Goal: Transaction & Acquisition: Purchase product/service

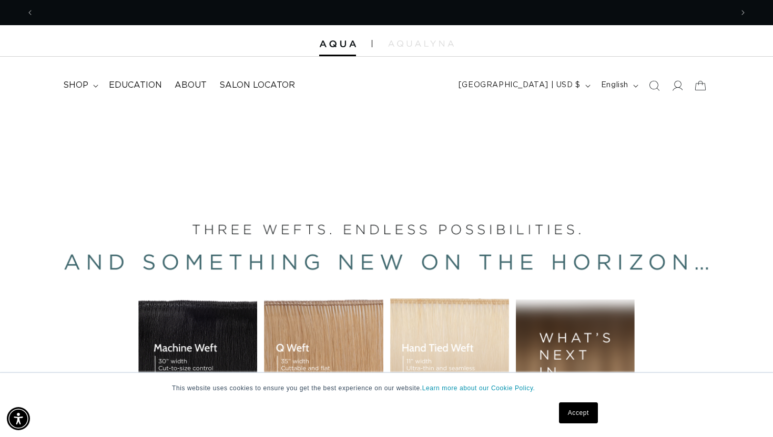
scroll to position [0, 1396]
click at [80, 88] on span "shop" at bounding box center [75, 85] width 25 height 11
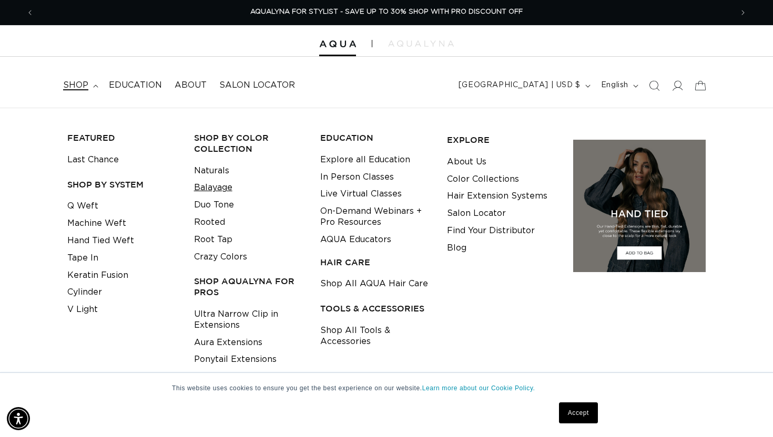
click at [215, 192] on link "Balayage" at bounding box center [213, 187] width 38 height 17
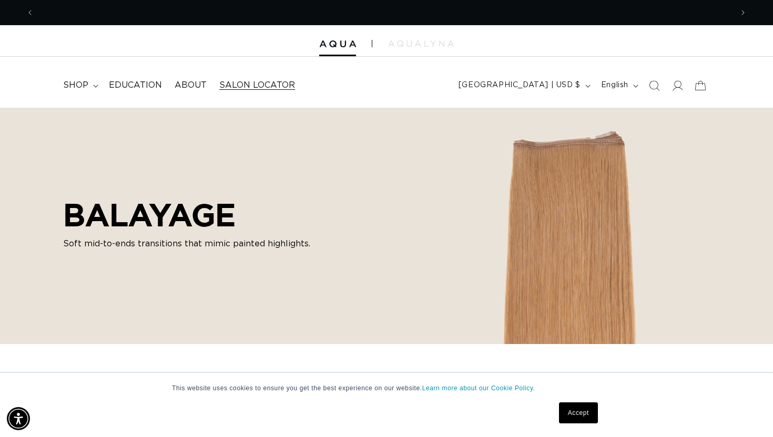
scroll to position [0, 1396]
click at [73, 86] on span "shop" at bounding box center [75, 85] width 25 height 11
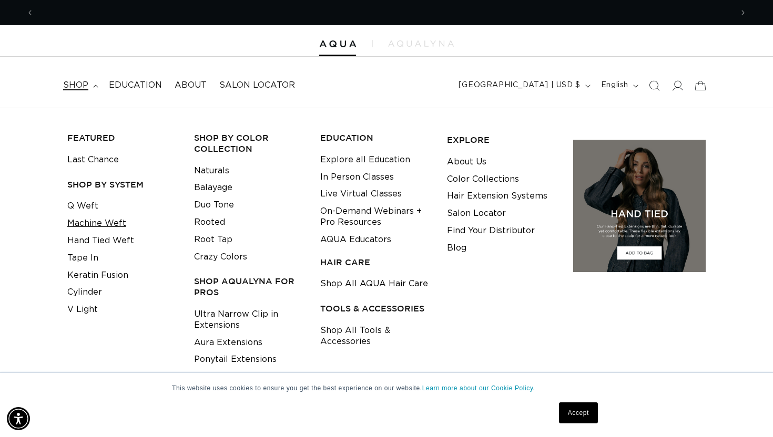
scroll to position [0, 0]
click at [88, 261] on link "Tape In" at bounding box center [82, 258] width 31 height 17
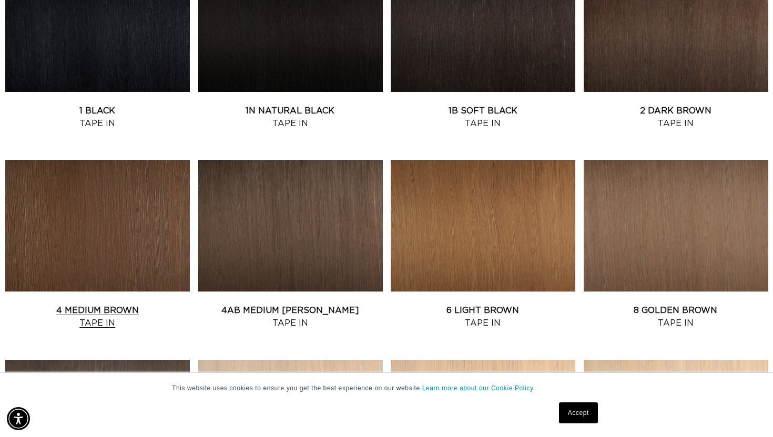
click at [117, 304] on link "4 Medium Brown Tape In" at bounding box center [97, 316] width 184 height 25
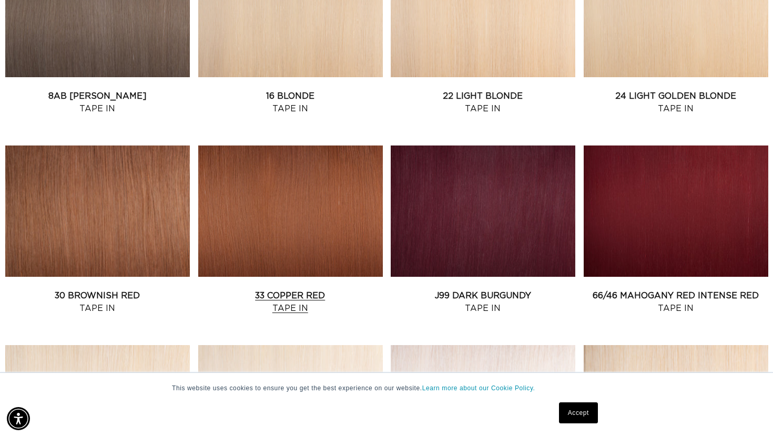
click at [328, 290] on link "33 Copper Red Tape In" at bounding box center [290, 302] width 184 height 25
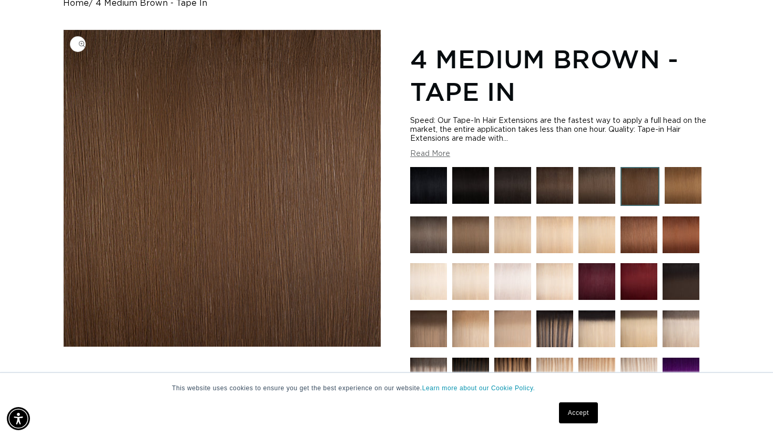
scroll to position [0, 1396]
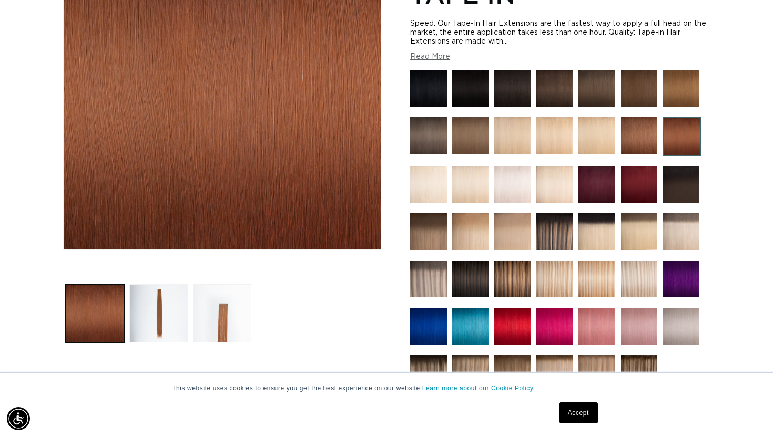
scroll to position [0, 698]
click at [233, 308] on button "Load image 3 in gallery view" at bounding box center [222, 313] width 58 height 58
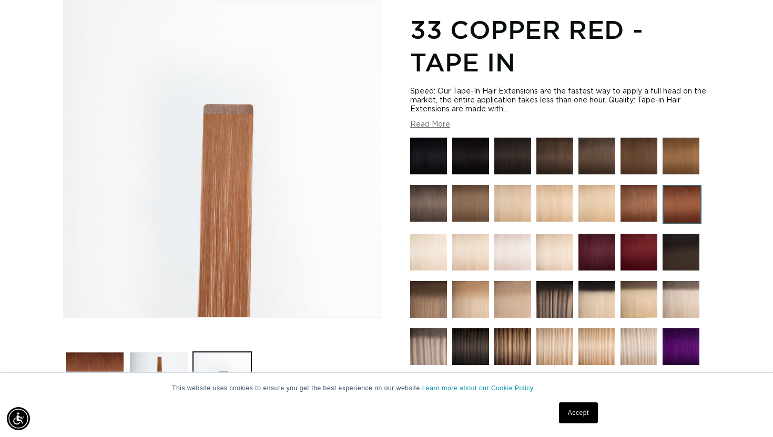
scroll to position [0, 1396]
click at [420, 207] on img at bounding box center [428, 203] width 37 height 37
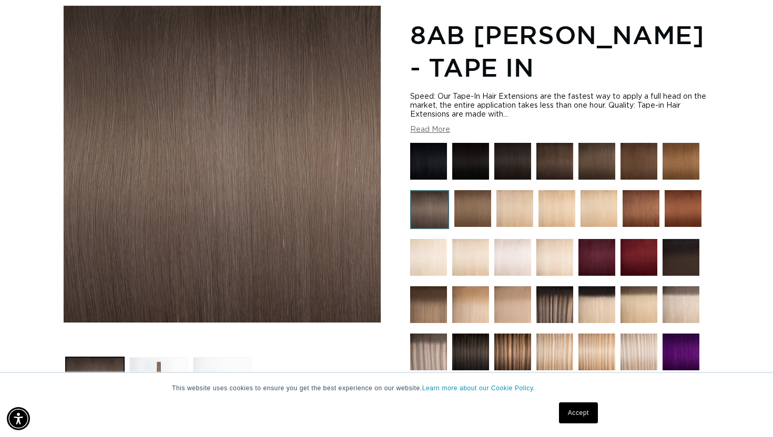
click at [673, 150] on img at bounding box center [680, 161] width 37 height 37
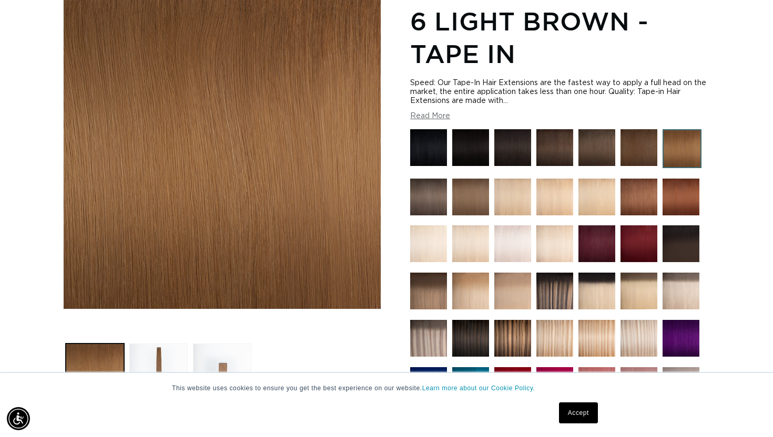
scroll to position [0, 698]
click at [648, 148] on img at bounding box center [638, 147] width 37 height 37
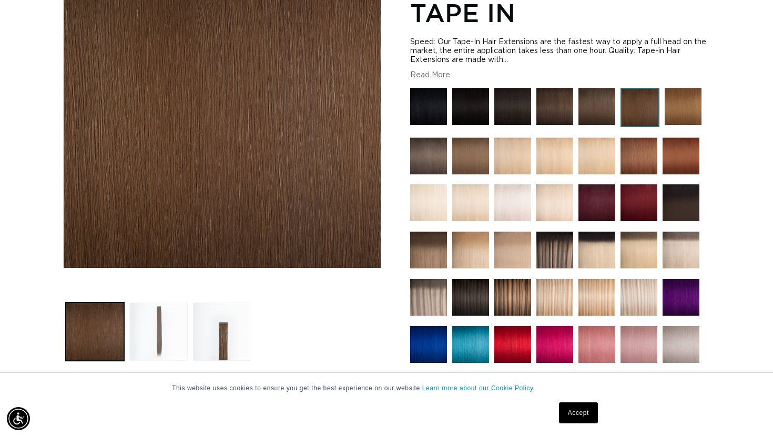
click at [172, 337] on button "Load image 2 in gallery view" at bounding box center [158, 332] width 58 height 58
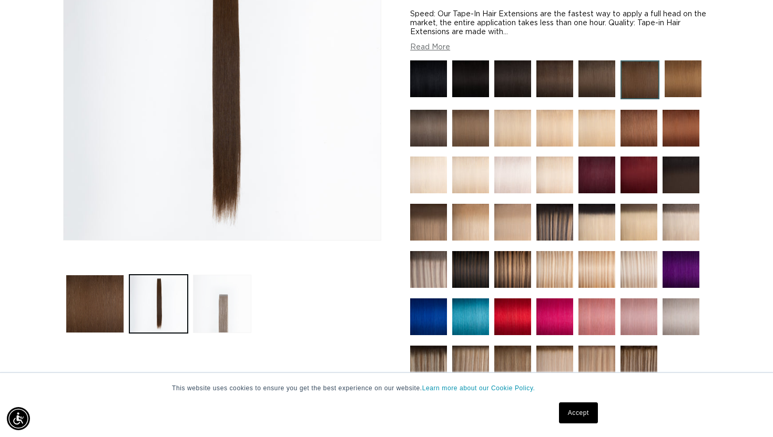
scroll to position [0, 698]
click at [220, 319] on button "Load image 3 in gallery view" at bounding box center [222, 304] width 58 height 58
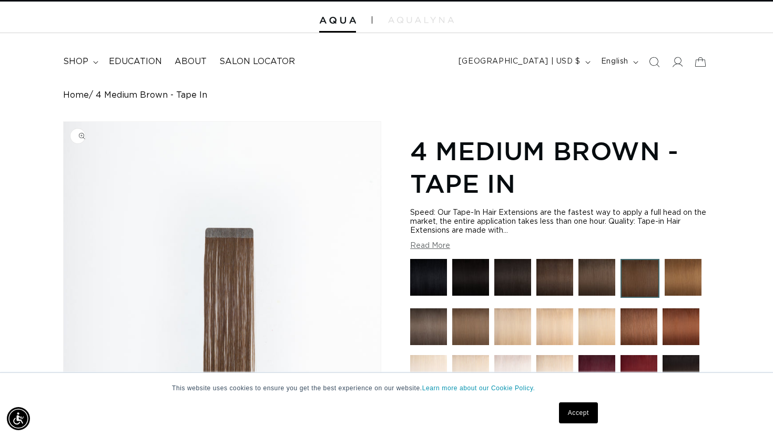
scroll to position [0, 1396]
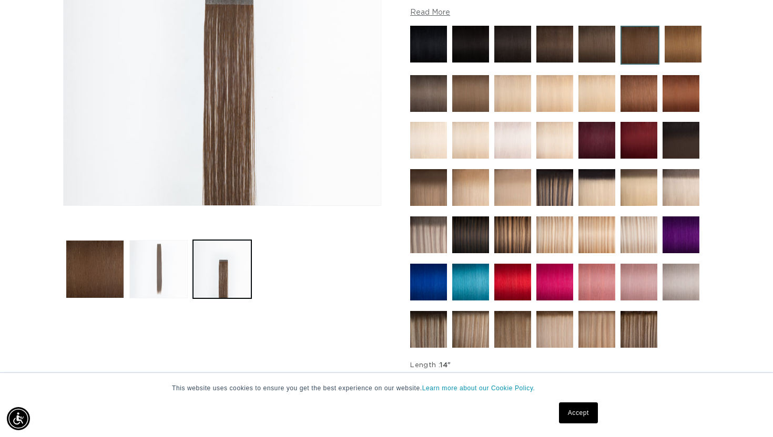
click at [159, 268] on button "Load image 2 in gallery view" at bounding box center [158, 269] width 58 height 58
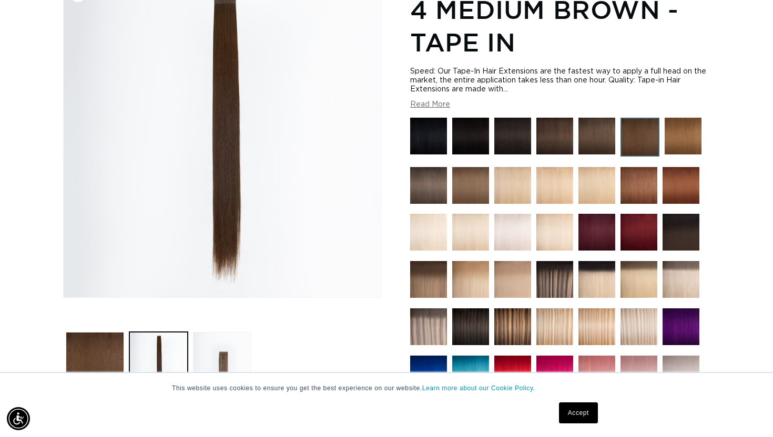
scroll to position [166, 0]
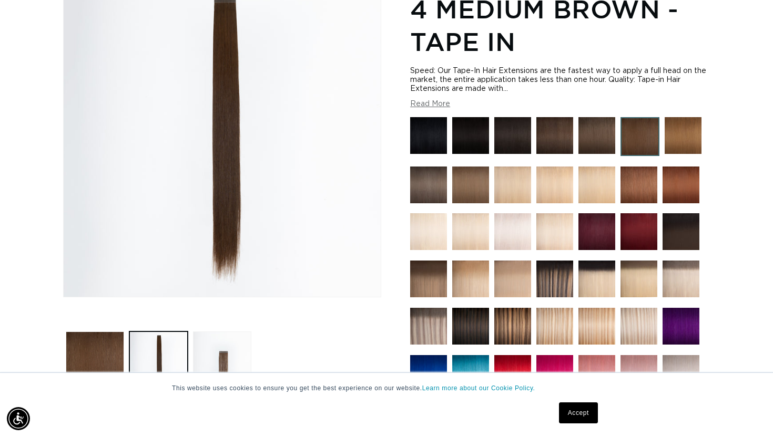
click at [564, 135] on img at bounding box center [554, 135] width 37 height 37
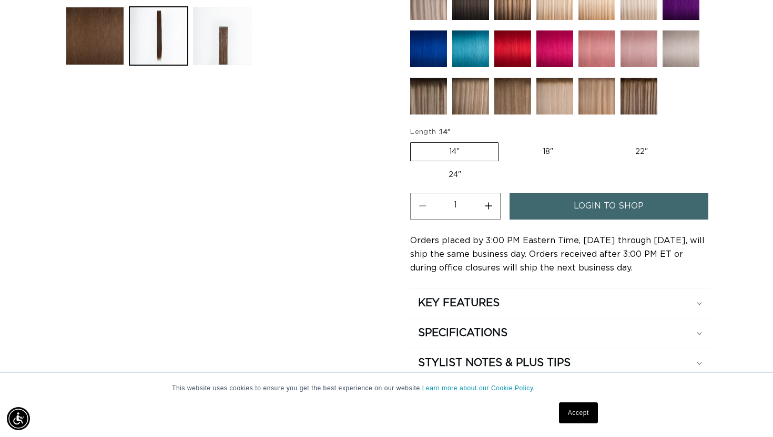
scroll to position [0, 698]
click at [546, 152] on label "18" Variant sold out or unavailable" at bounding box center [547, 152] width 87 height 18
click at [504, 141] on input "18" Variant sold out or unavailable" at bounding box center [504, 140] width 1 height 1
radio input "true"
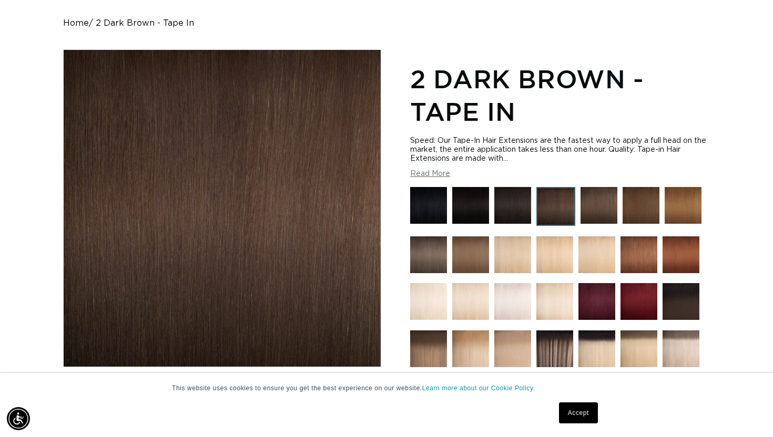
scroll to position [94, 0]
